Goal: Transaction & Acquisition: Purchase product/service

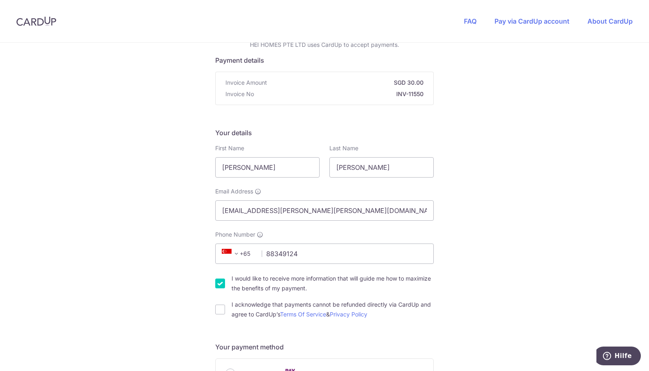
type input "88349124"
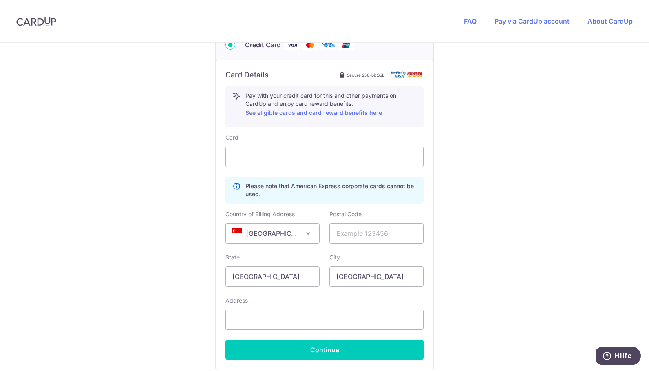
scroll to position [422, 0]
click at [349, 232] on input "text" at bounding box center [376, 233] width 94 height 20
click at [341, 227] on input "text" at bounding box center [376, 233] width 94 height 20
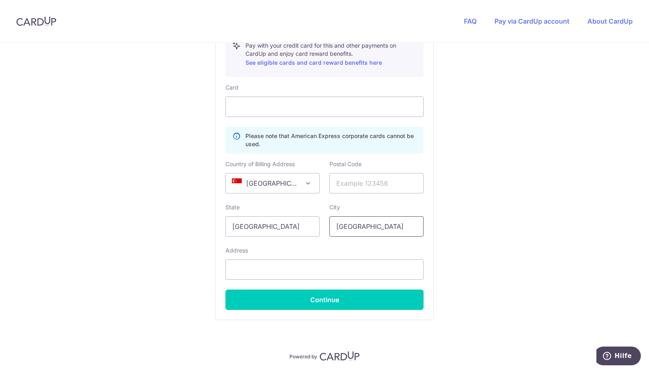
click at [382, 223] on input "[GEOGRAPHIC_DATA]" at bounding box center [376, 226] width 94 height 20
click at [273, 275] on input "text" at bounding box center [324, 270] width 198 height 20
click at [292, 270] on input "text" at bounding box center [324, 270] width 198 height 20
paste input "[STREET_ADDRESS]"
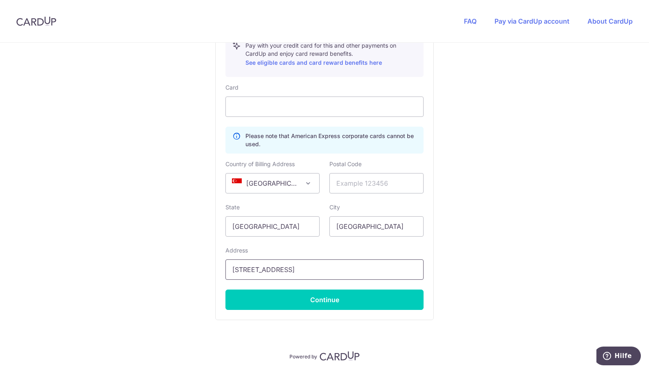
drag, startPoint x: 234, startPoint y: 270, endPoint x: 192, endPoint y: 271, distance: 42.0
click at [396, 271] on input "[STREET_ADDRESS]" at bounding box center [324, 270] width 198 height 20
type input "[STREET_ADDRESS]"
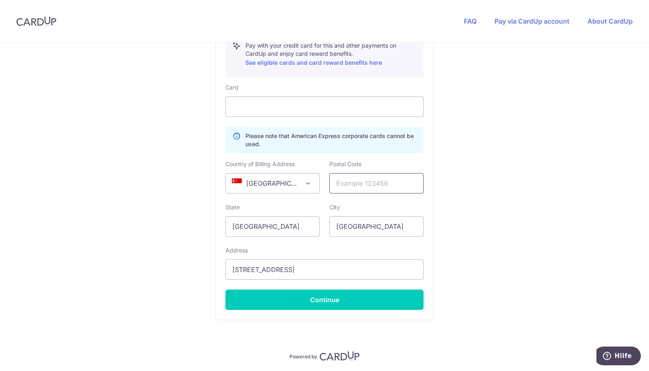
click at [357, 189] on input "text" at bounding box center [376, 183] width 94 height 20
paste input "207852"
type input "207852"
drag, startPoint x: 344, startPoint y: 269, endPoint x: 607, endPoint y: 333, distance: 270.9
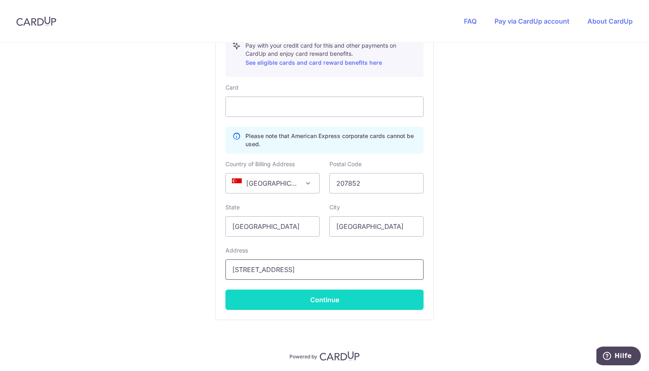
type input "[STREET_ADDRESS]"
click at [330, 299] on button "Continue" at bounding box center [324, 300] width 198 height 20
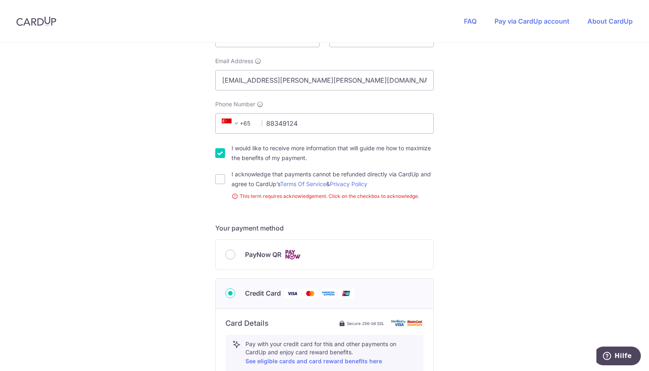
scroll to position [183, 0]
click at [225, 176] on div "I acknowledge that payments cannot be refunded directly via CardUp and agree to…" at bounding box center [324, 181] width 219 height 20
click at [217, 177] on input "I acknowledge that payments cannot be refunded directly via CardUp and agree to…" at bounding box center [220, 181] width 10 height 10
checkbox input "true"
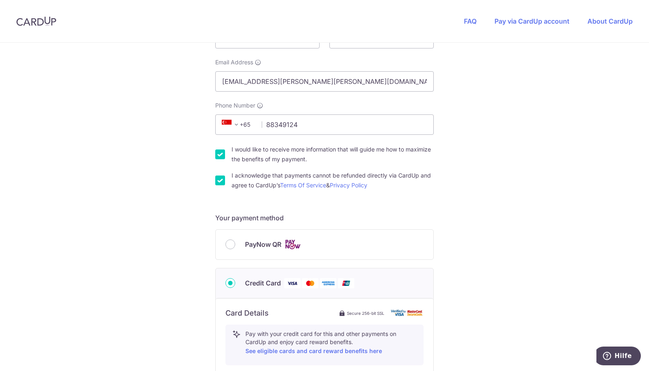
click at [222, 153] on input "I would like to receive more information that will guide me how to maximize the…" at bounding box center [220, 155] width 10 height 10
checkbox input "false"
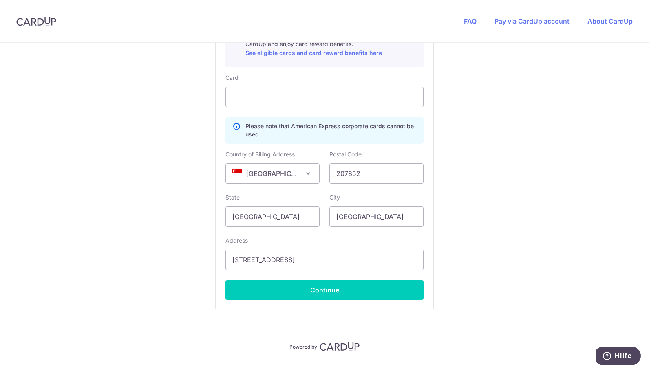
scroll to position [482, 0]
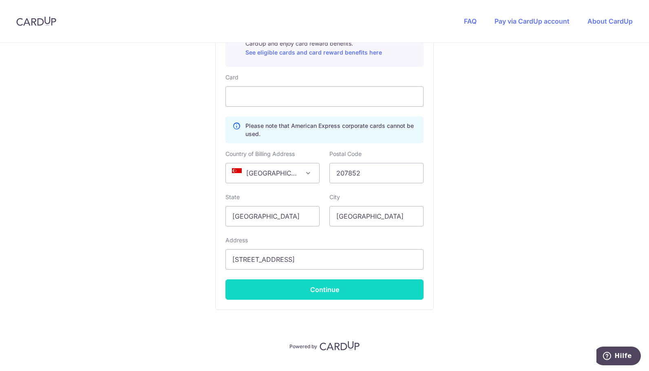
click at [305, 285] on button "Continue" at bounding box center [324, 290] width 198 height 20
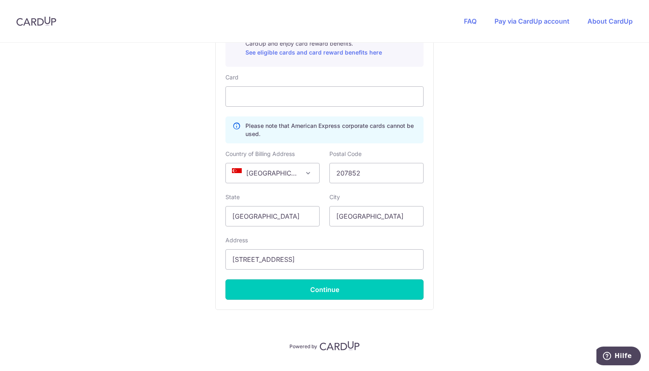
type input "**** 0351"
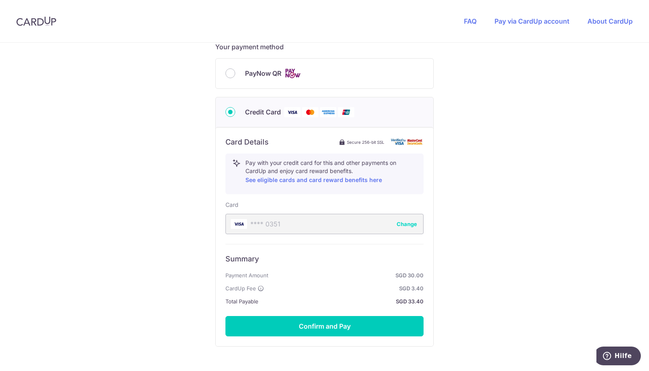
scroll to position [355, 0]
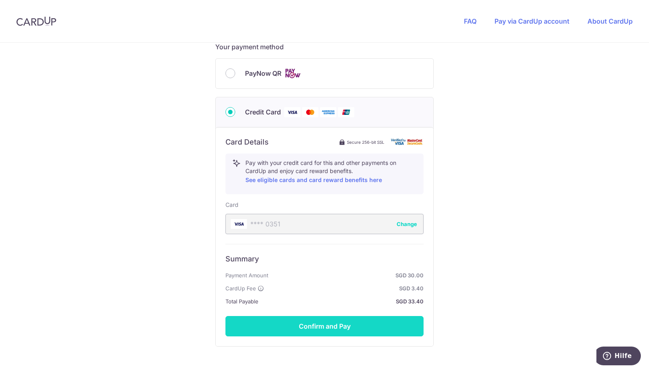
click at [344, 322] on button "Confirm and Pay" at bounding box center [324, 326] width 198 height 20
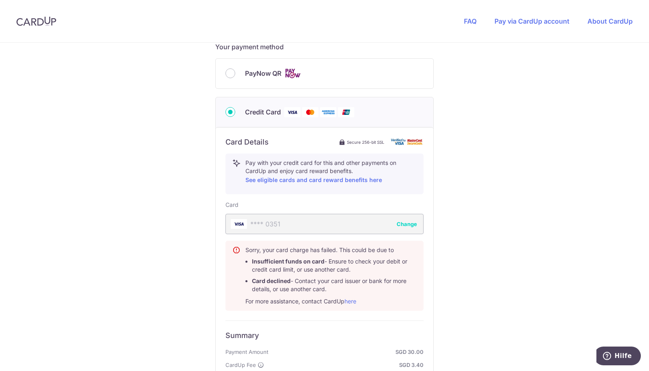
click at [267, 71] on span "PayNow QR" at bounding box center [263, 73] width 36 height 10
click at [235, 71] on input "PayNow QR" at bounding box center [230, 73] width 10 height 10
radio input "true"
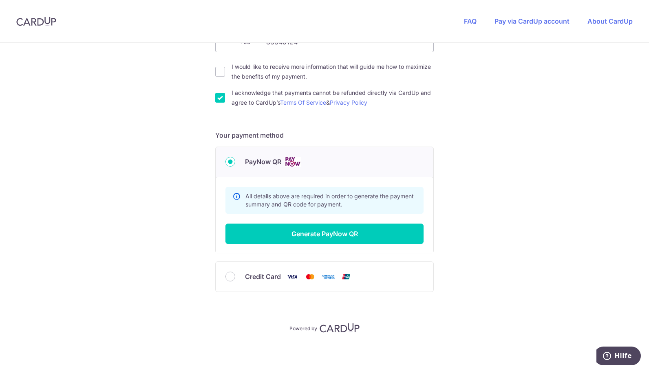
scroll to position [265, 0]
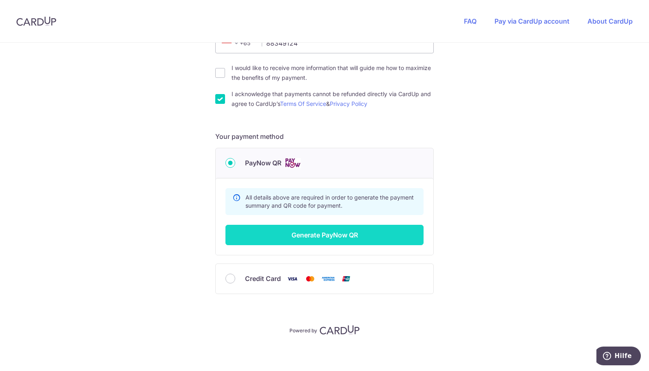
click at [317, 234] on button "Generate PayNow QR" at bounding box center [324, 235] width 198 height 20
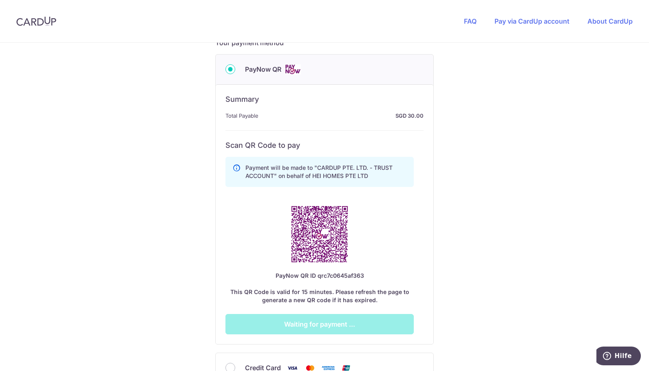
scroll to position [360, 0]
